Goal: Find contact information: Find contact information

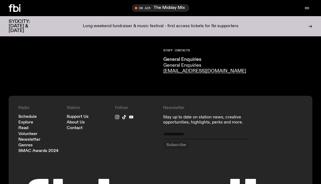
scroll to position [330, 0]
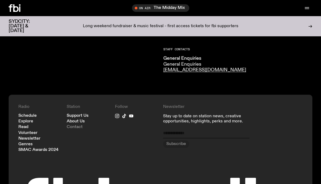
click at [76, 125] on link "Contact" at bounding box center [75, 127] width 16 height 4
click at [77, 125] on link "Contact" at bounding box center [75, 127] width 16 height 4
click at [79, 120] on link "About Us" at bounding box center [76, 122] width 18 height 4
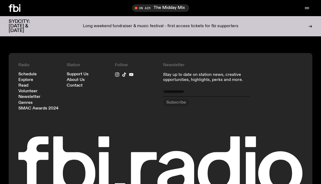
scroll to position [604, 0]
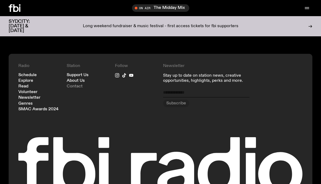
click at [72, 85] on link "Contact" at bounding box center [75, 87] width 16 height 4
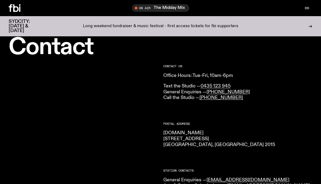
scroll to position [10, 0]
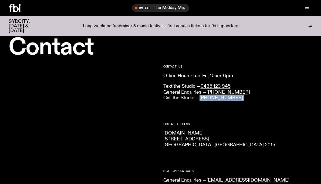
drag, startPoint x: 200, startPoint y: 98, endPoint x: 239, endPoint y: 102, distance: 39.0
copy div "[PHONE_NUMBER]"
click at [12, 10] on icon at bounding box center [15, 8] width 12 height 8
